Goal: Information Seeking & Learning: Learn about a topic

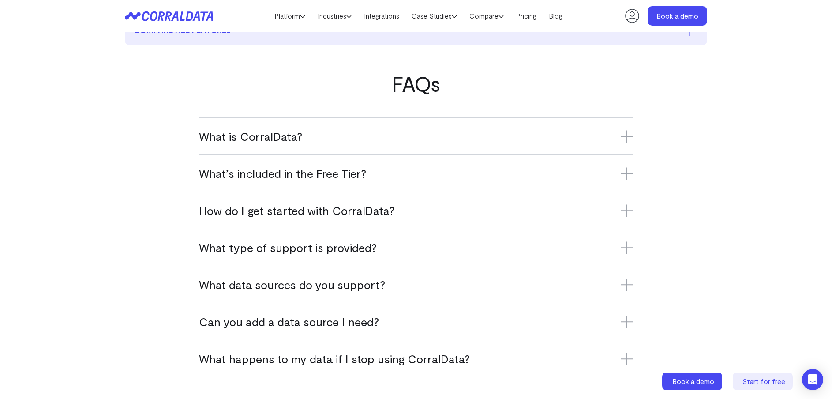
scroll to position [517, 0]
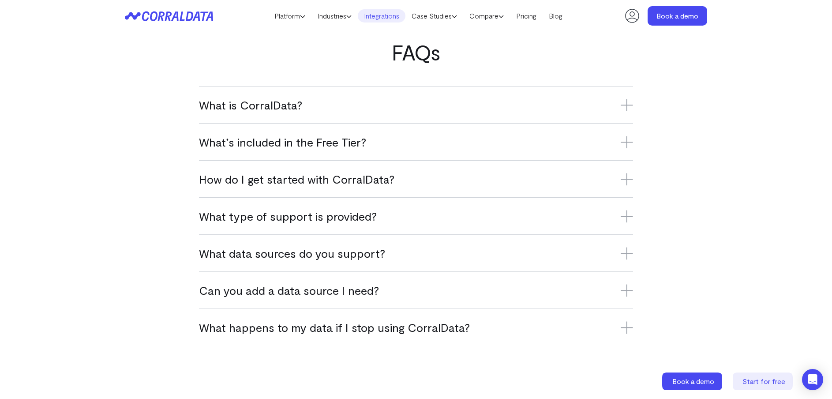
click at [376, 13] on link "Integrations" at bounding box center [382, 15] width 48 height 13
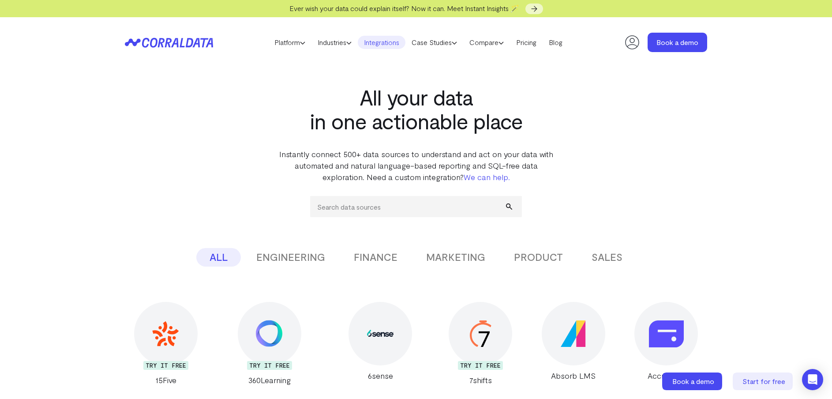
click at [444, 260] on button "MARKETING" at bounding box center [456, 257] width 86 height 19
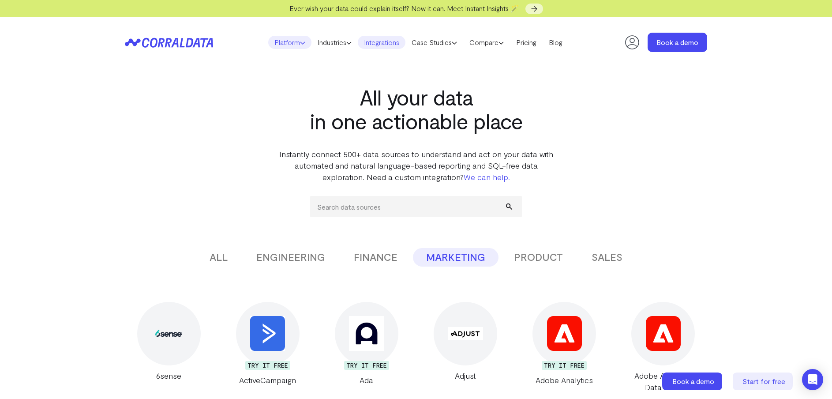
click at [271, 44] on link "Platform" at bounding box center [289, 42] width 43 height 13
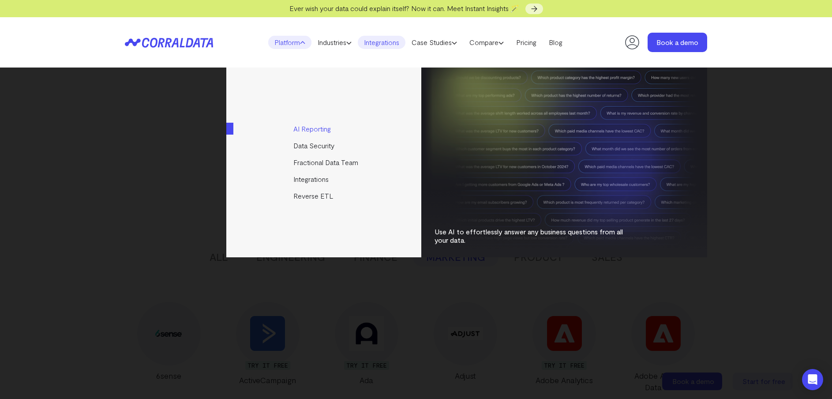
click at [319, 129] on link "AI Reporting" at bounding box center [324, 128] width 196 height 17
